Goal: Transaction & Acquisition: Purchase product/service

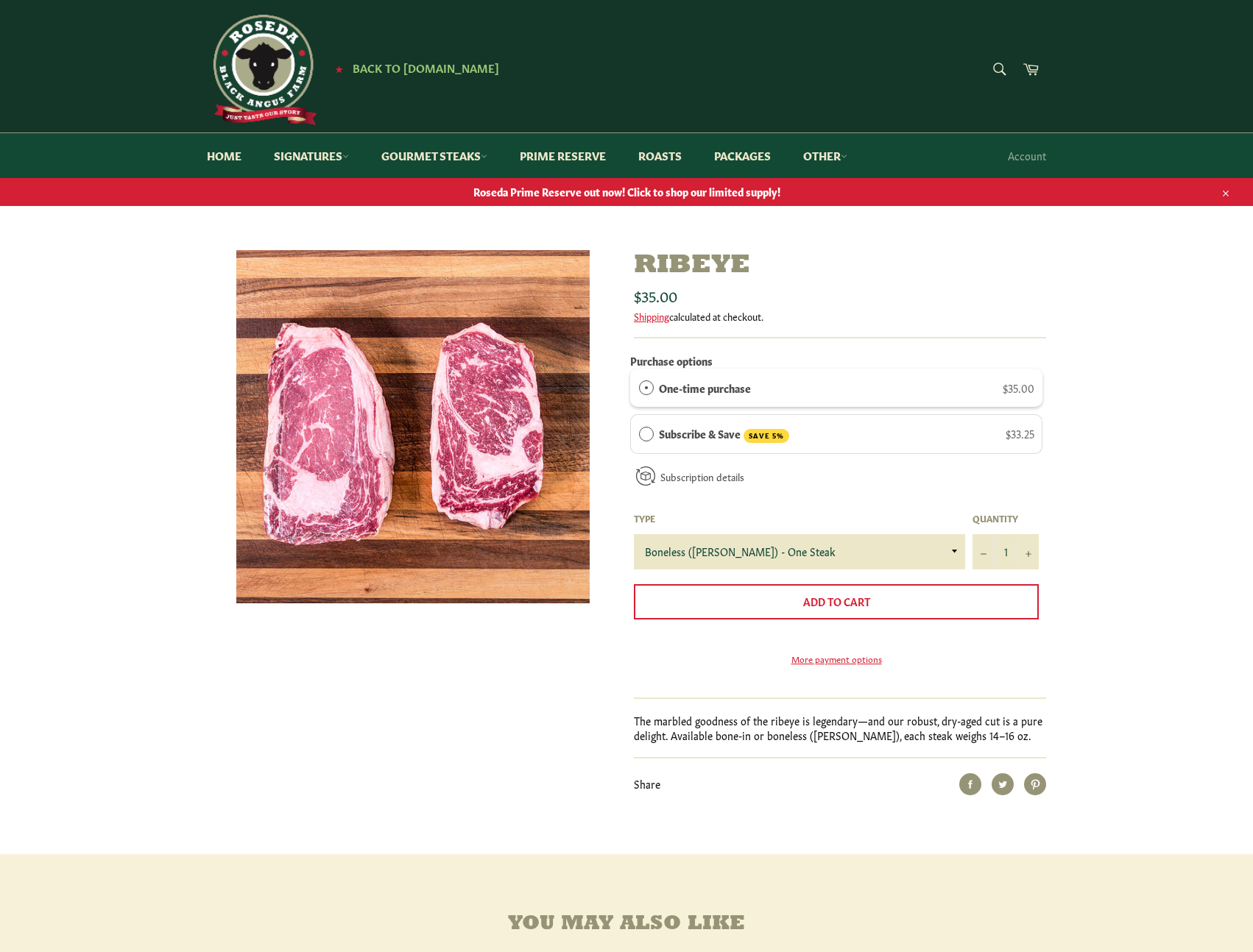
click at [874, 568] on form "Purchase options One-time purchase $35.00 Subscribe & Save SAVE 5% $33.25 Deliv…" at bounding box center [836, 518] width 412 height 337
click at [874, 548] on select "Boneless ([PERSON_NAME]) - One Steak Bone-In - One Steak" at bounding box center [799, 552] width 332 height 36
select select "Bone-In - One Steak"
click at [634, 534] on select "Boneless ([PERSON_NAME]) - One Steak Bone-In - One Steak" at bounding box center [799, 552] width 332 height 36
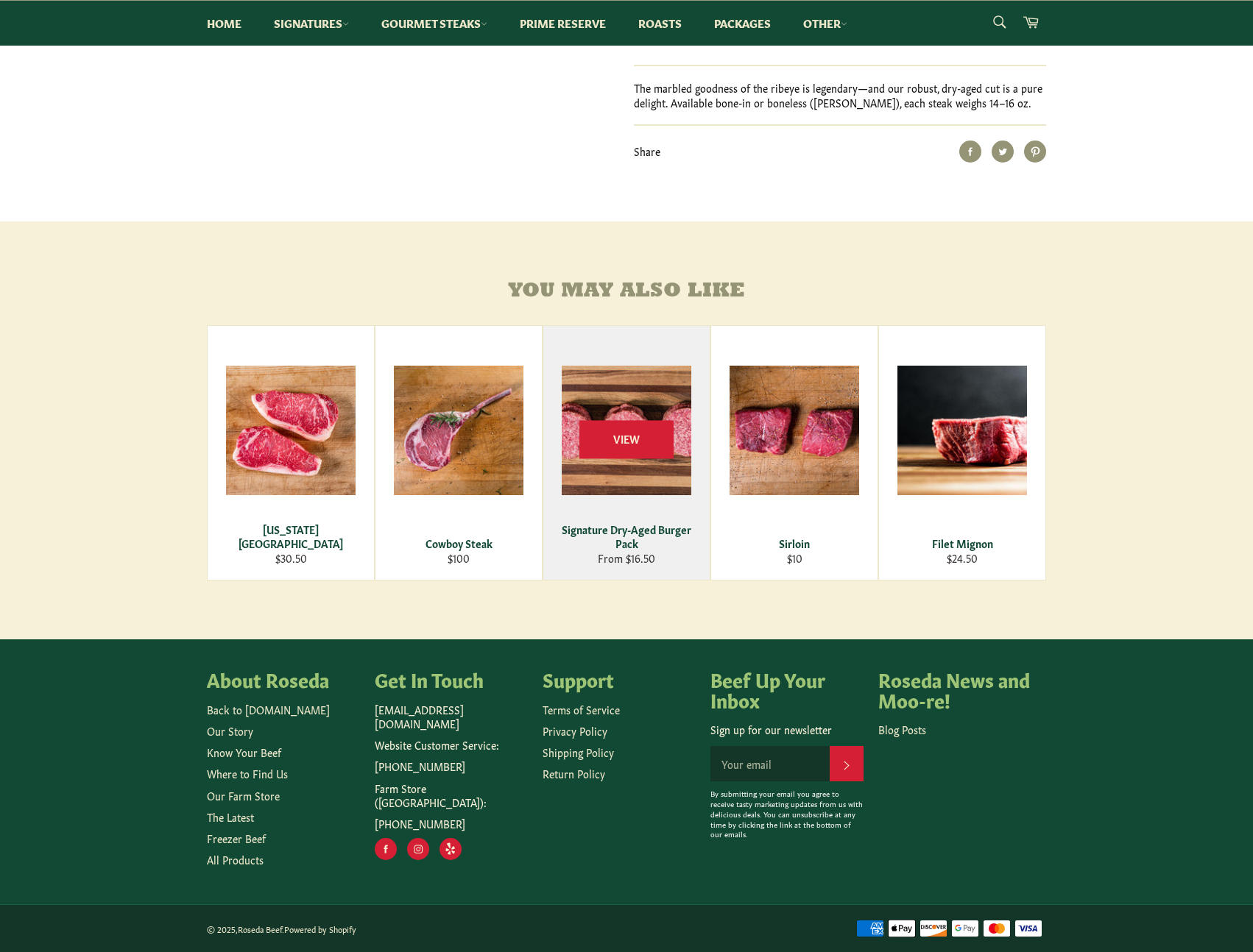
scroll to position [645, 0]
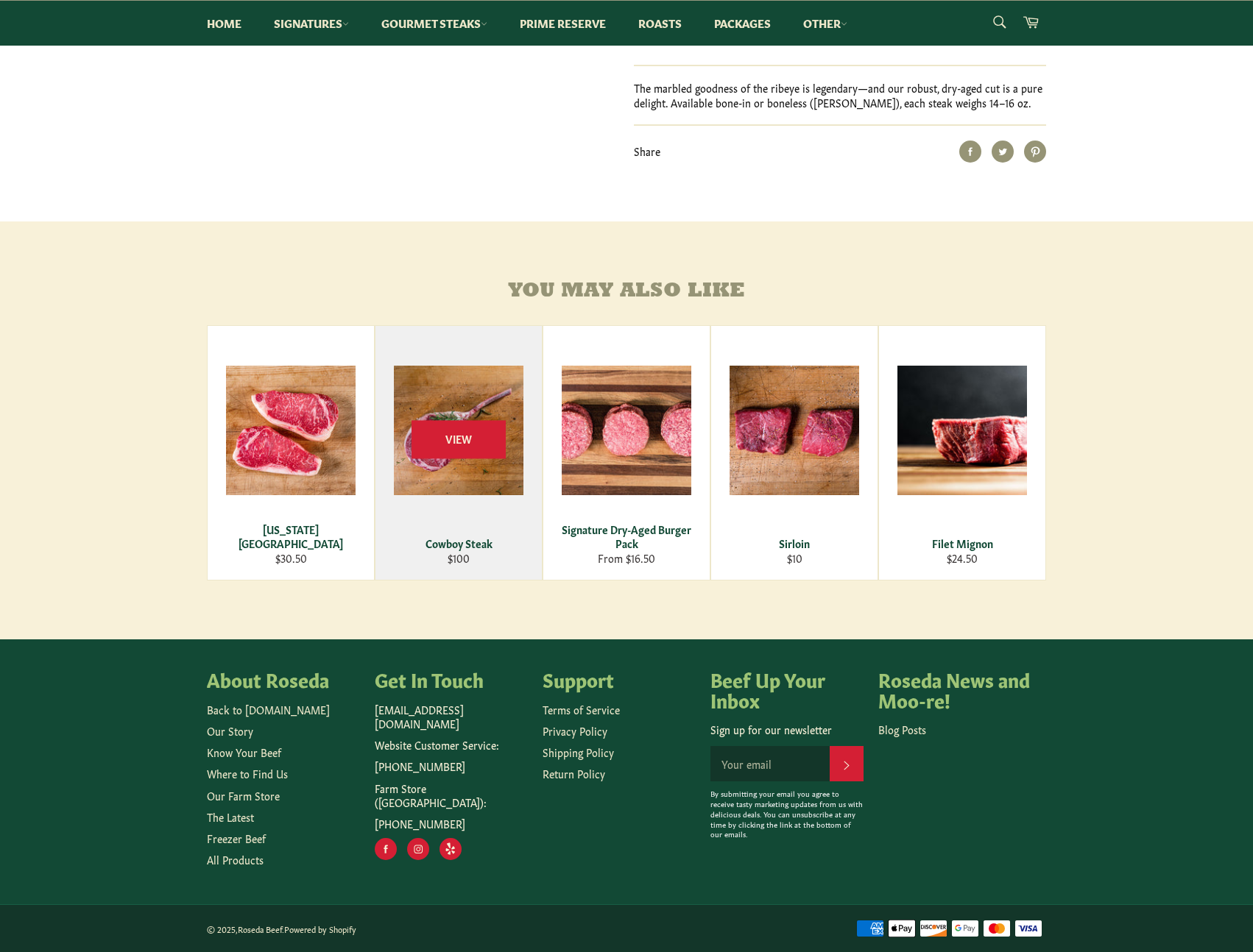
click at [461, 546] on div "Cowboy Steak" at bounding box center [458, 543] width 148 height 14
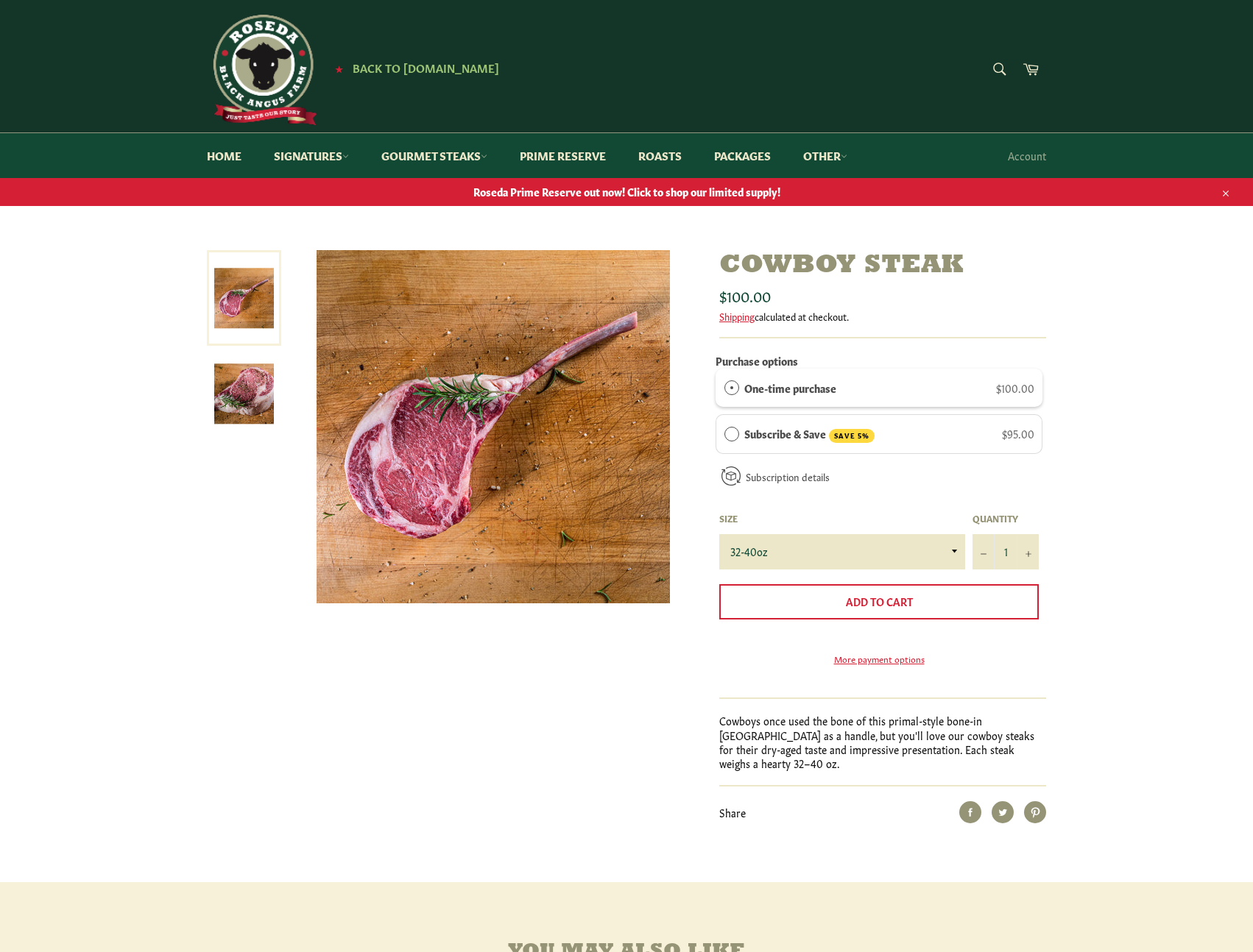
click at [255, 386] on img at bounding box center [243, 393] width 60 height 60
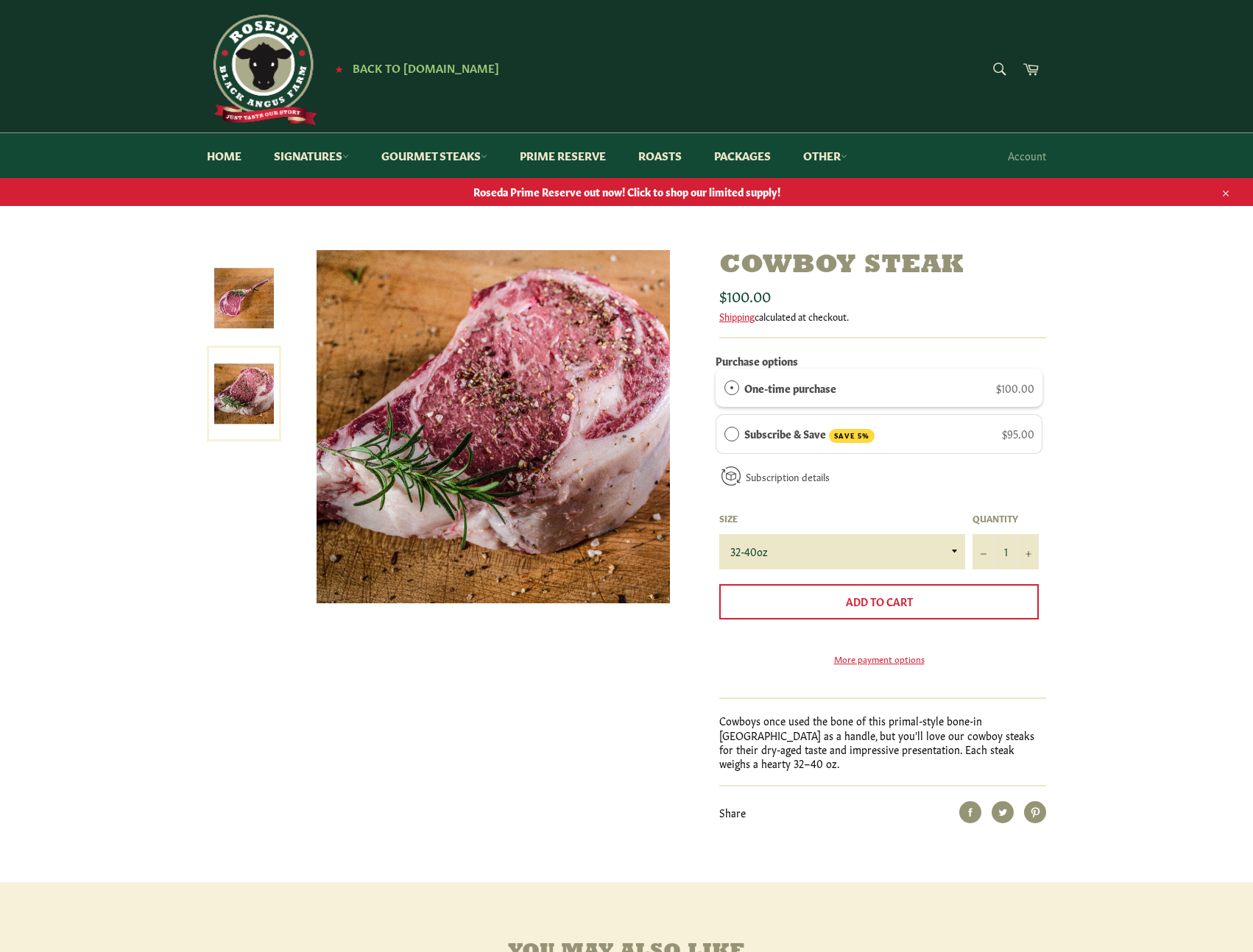
click at [226, 276] on img at bounding box center [243, 298] width 60 height 60
